Goal: Task Accomplishment & Management: Manage account settings

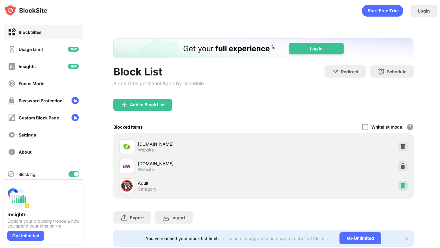
click at [402, 185] on img at bounding box center [403, 186] width 6 height 6
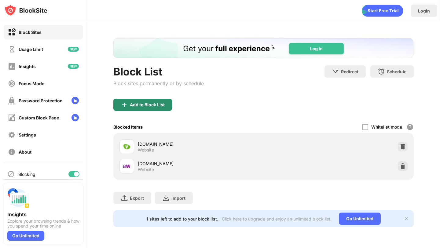
click at [146, 101] on div "Add to Block List" at bounding box center [142, 105] width 59 height 12
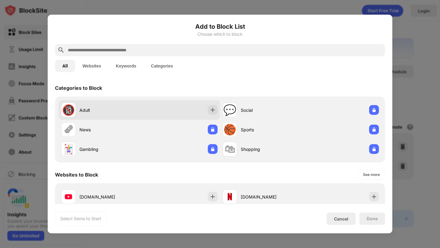
click at [156, 110] on div "🔞 Adult" at bounding box center [139, 110] width 161 height 20
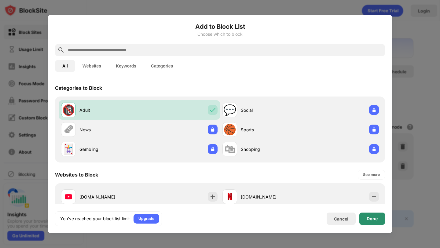
click at [368, 217] on div "Done" at bounding box center [372, 218] width 11 height 5
